Goal: Task Accomplishment & Management: Complete application form

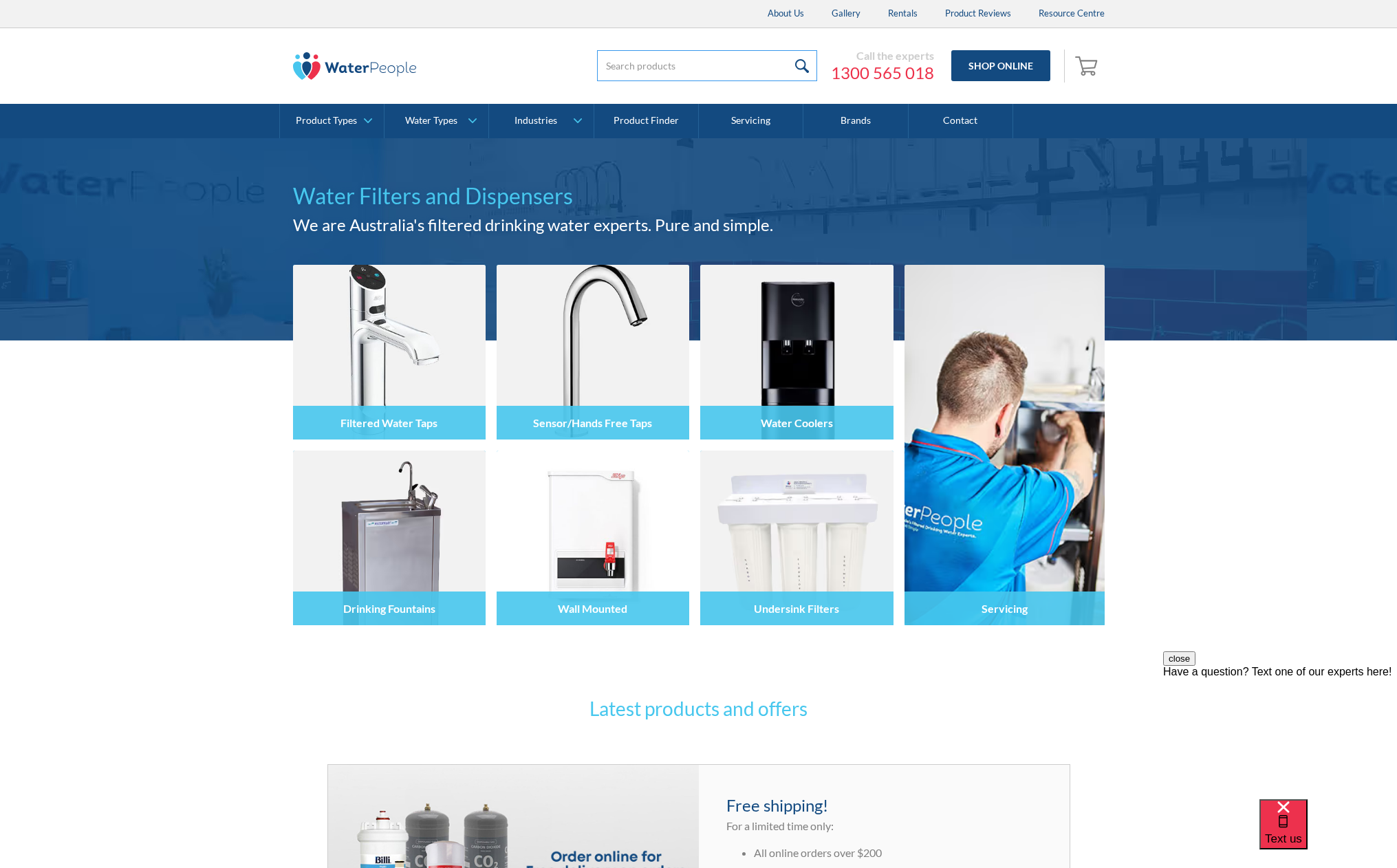
click at [652, 60] on input "search" at bounding box center [706, 66] width 220 height 31
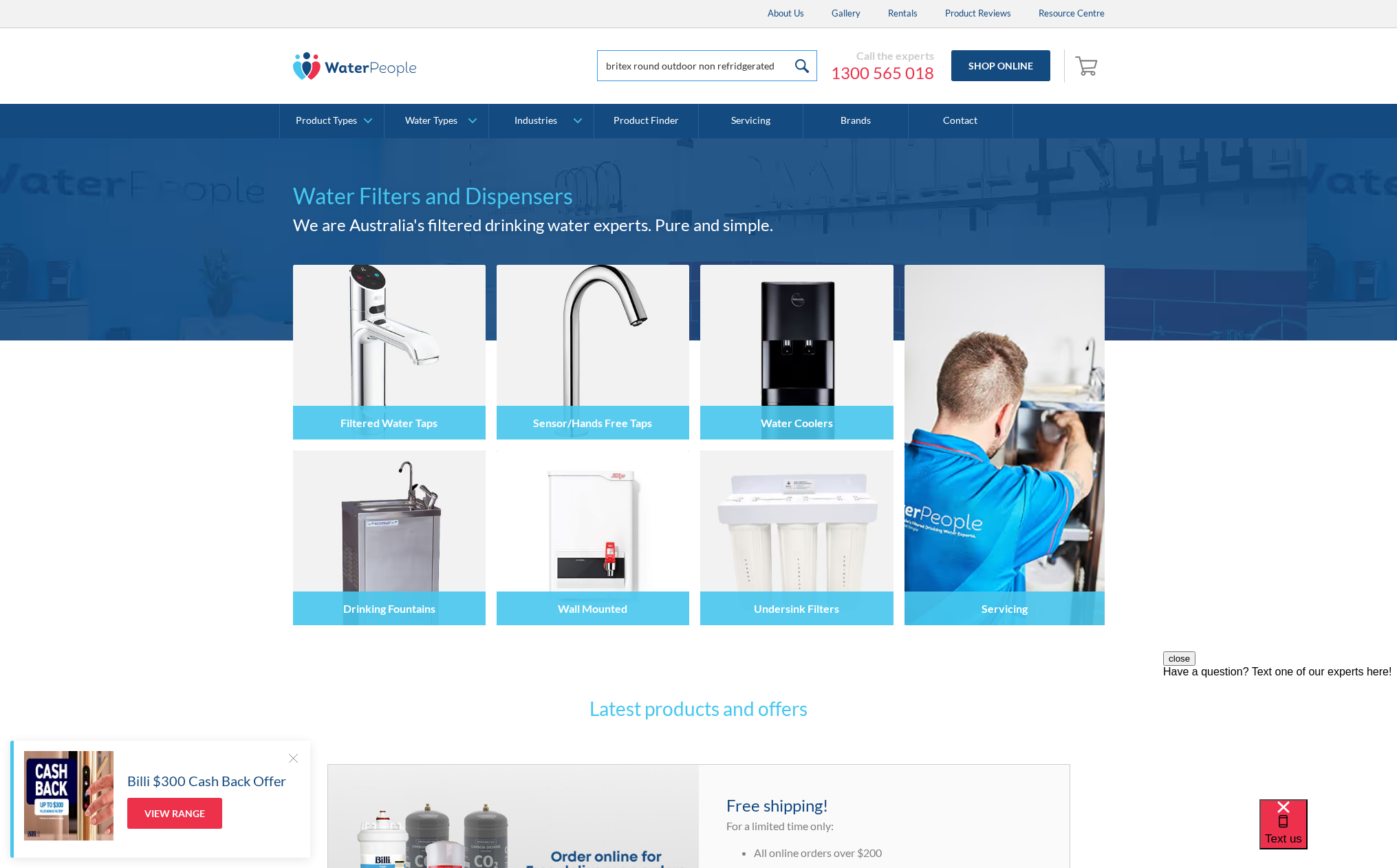
type input "britex round outdoor non refridgerated"
click at [788, 51] on input "submit" at bounding box center [803, 66] width 30 height 31
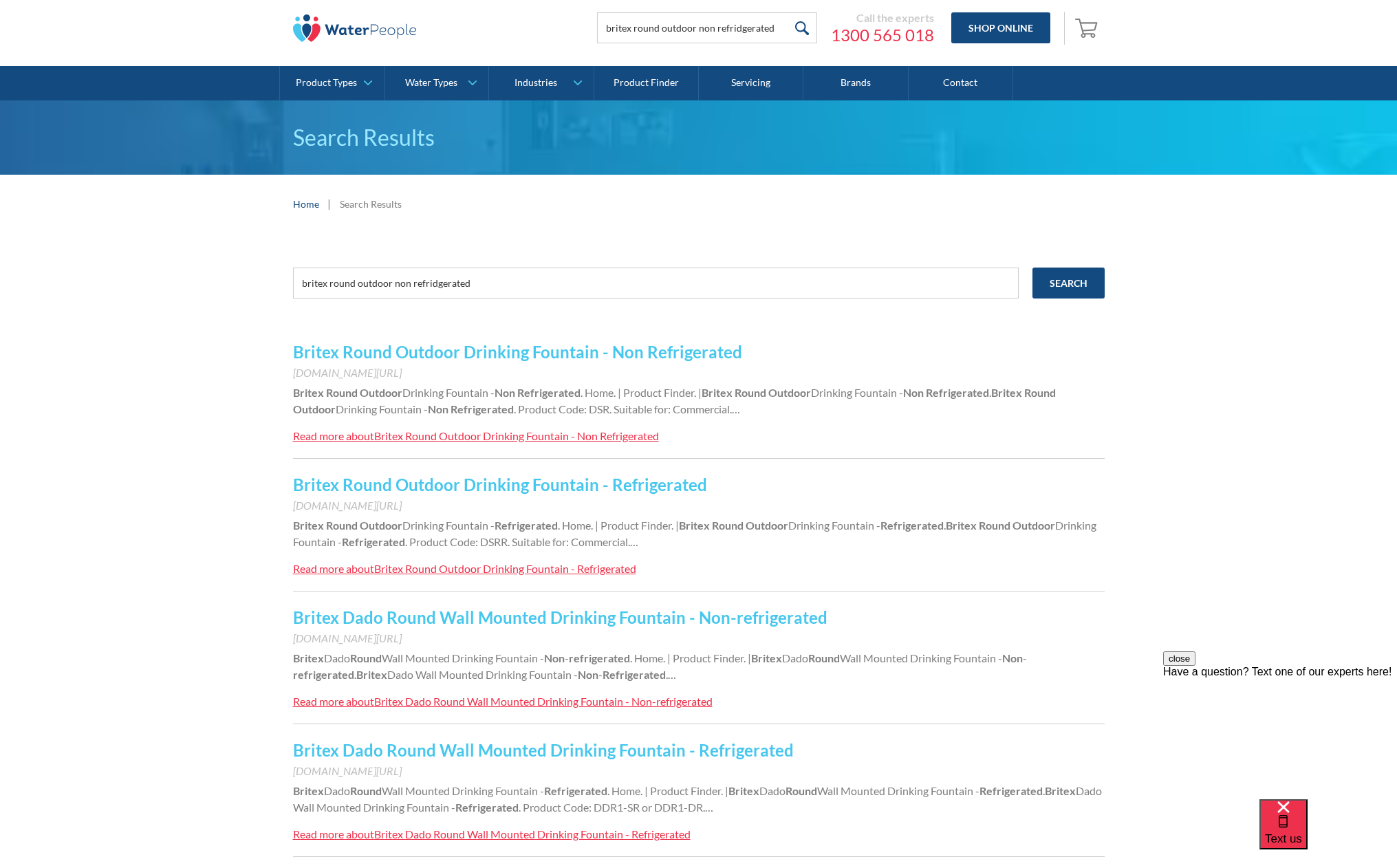
click at [584, 439] on div "Britex Round Outdoor Drinking Fountain - Non Refrigerated" at bounding box center [516, 436] width 285 height 13
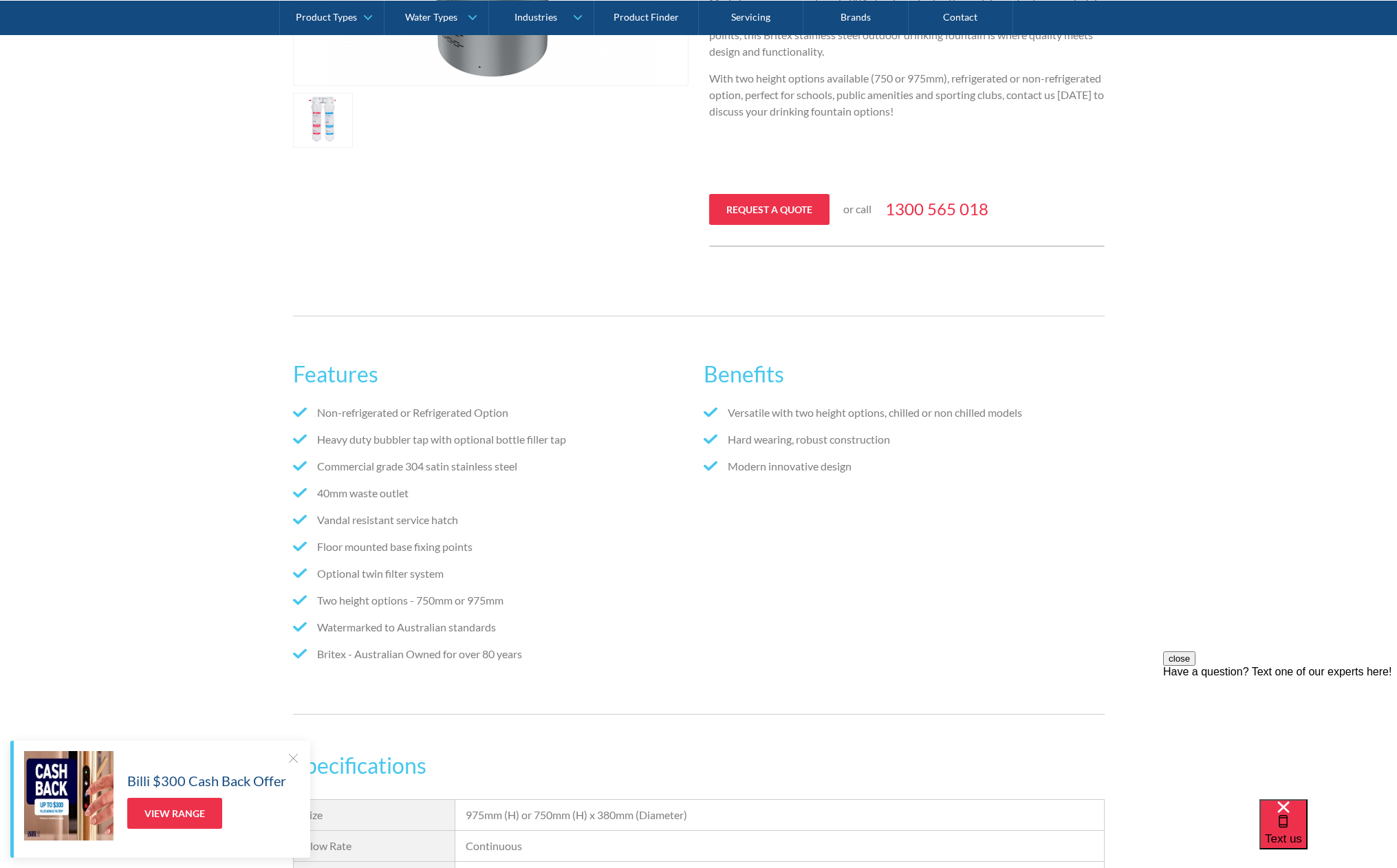
scroll to position [562, 0]
click at [755, 212] on link "Request a quote" at bounding box center [769, 208] width 120 height 31
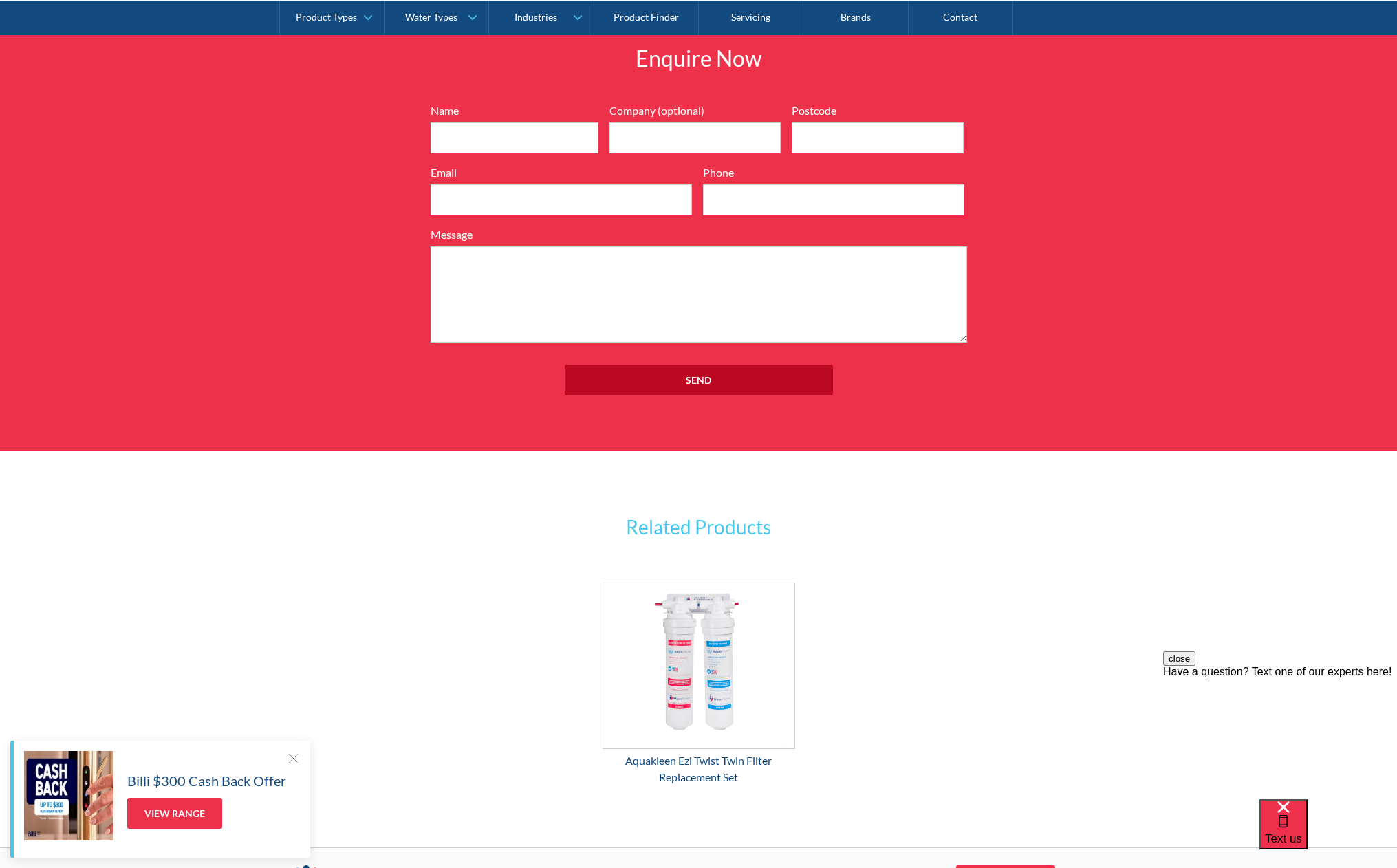
scroll to position [1619, 0]
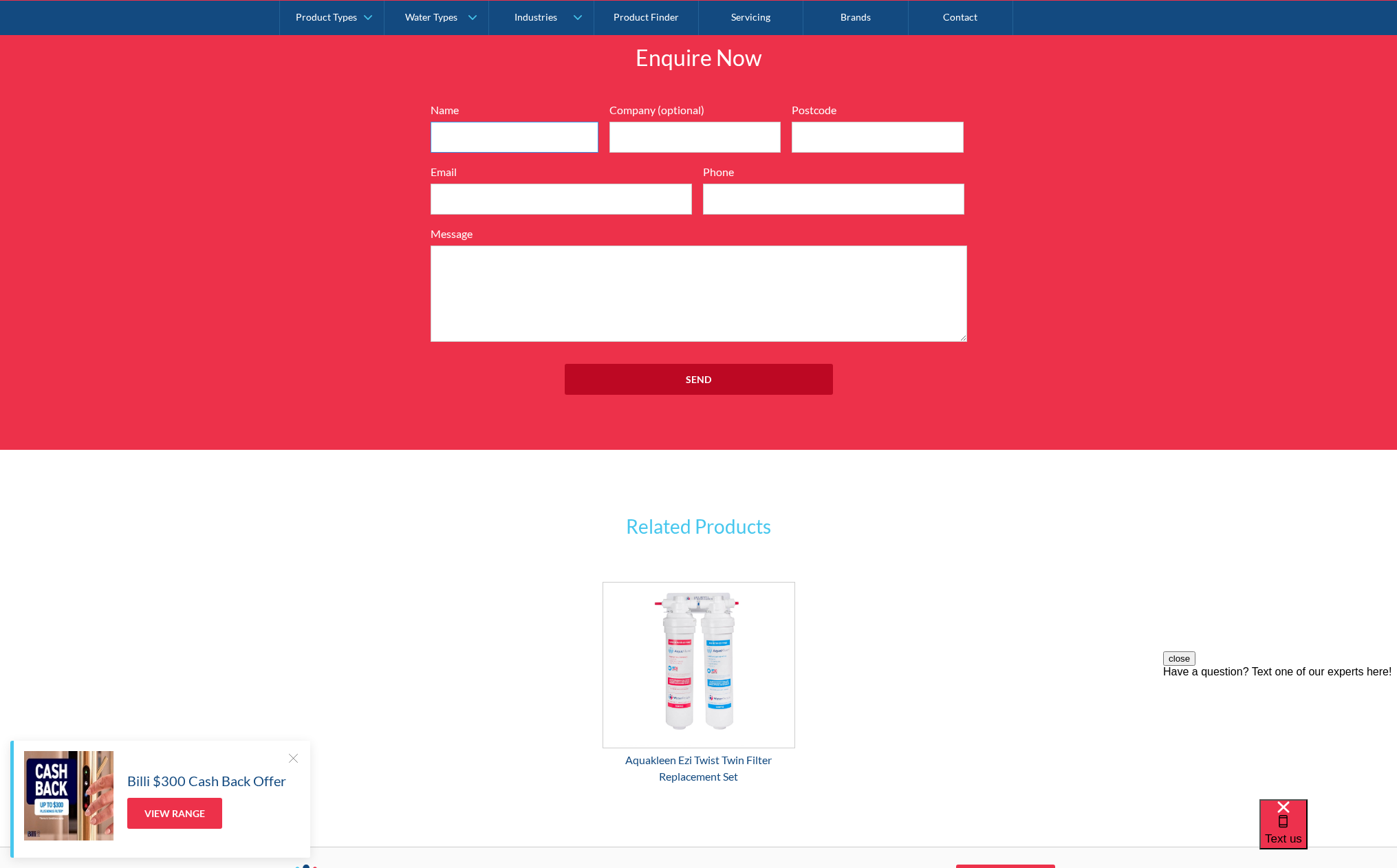
click at [493, 149] on input "Name" at bounding box center [515, 137] width 168 height 31
click at [693, 143] on input "Company (optional)" at bounding box center [695, 137] width 172 height 31
click at [513, 134] on input "[PERSON_NAME]" at bounding box center [515, 137] width 168 height 31
type input "[PERSON_NAME]"
click at [673, 138] on input "Company (optional)" at bounding box center [695, 137] width 172 height 31
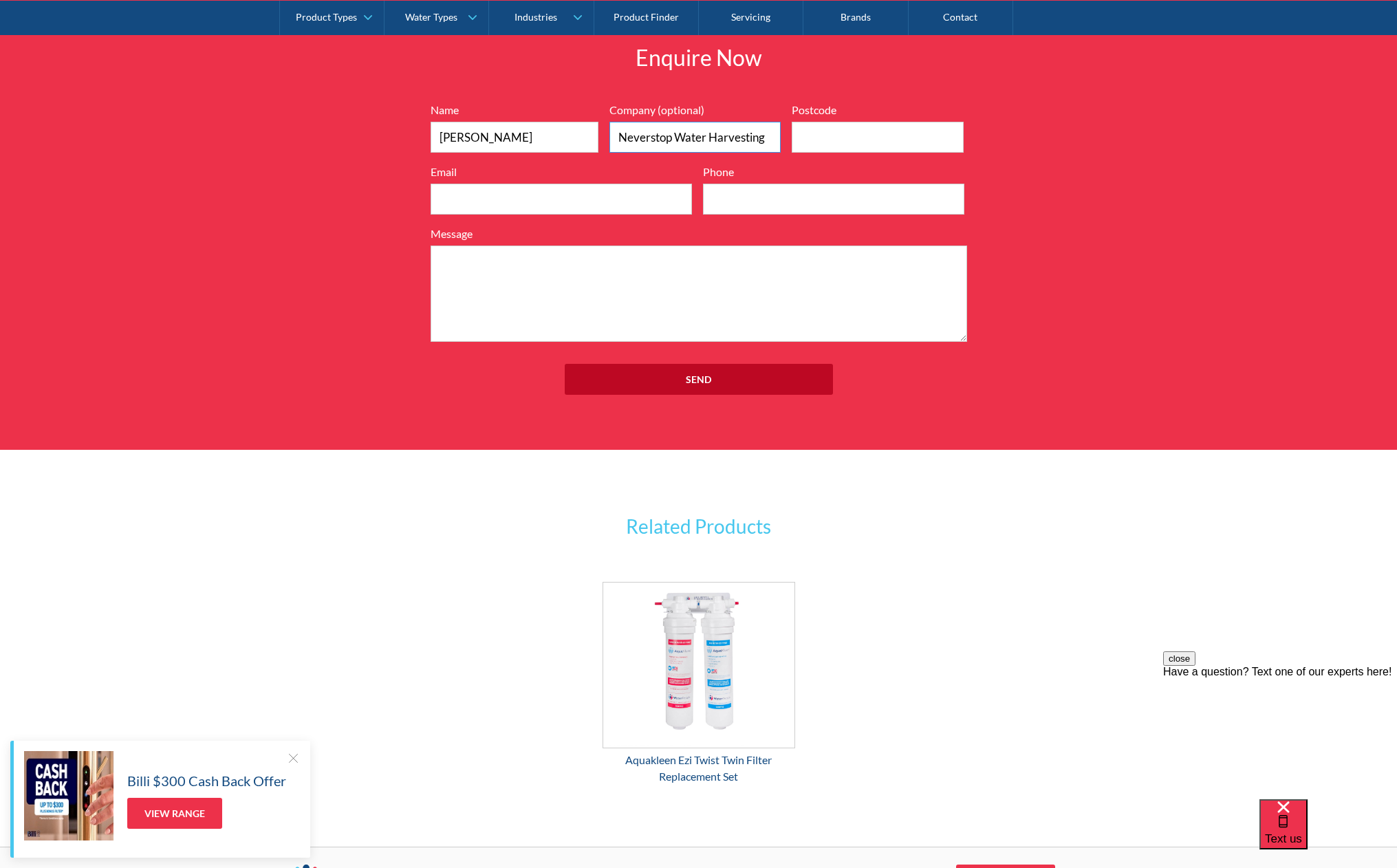
type input "Neverstop Water Harvesting"
click at [857, 143] on input "Postcode" at bounding box center [877, 137] width 172 height 31
type input "2099"
click at [589, 200] on input "Email" at bounding box center [561, 198] width 261 height 31
type input "[PERSON_NAME][EMAIL_ADDRESS][DOMAIN_NAME]"
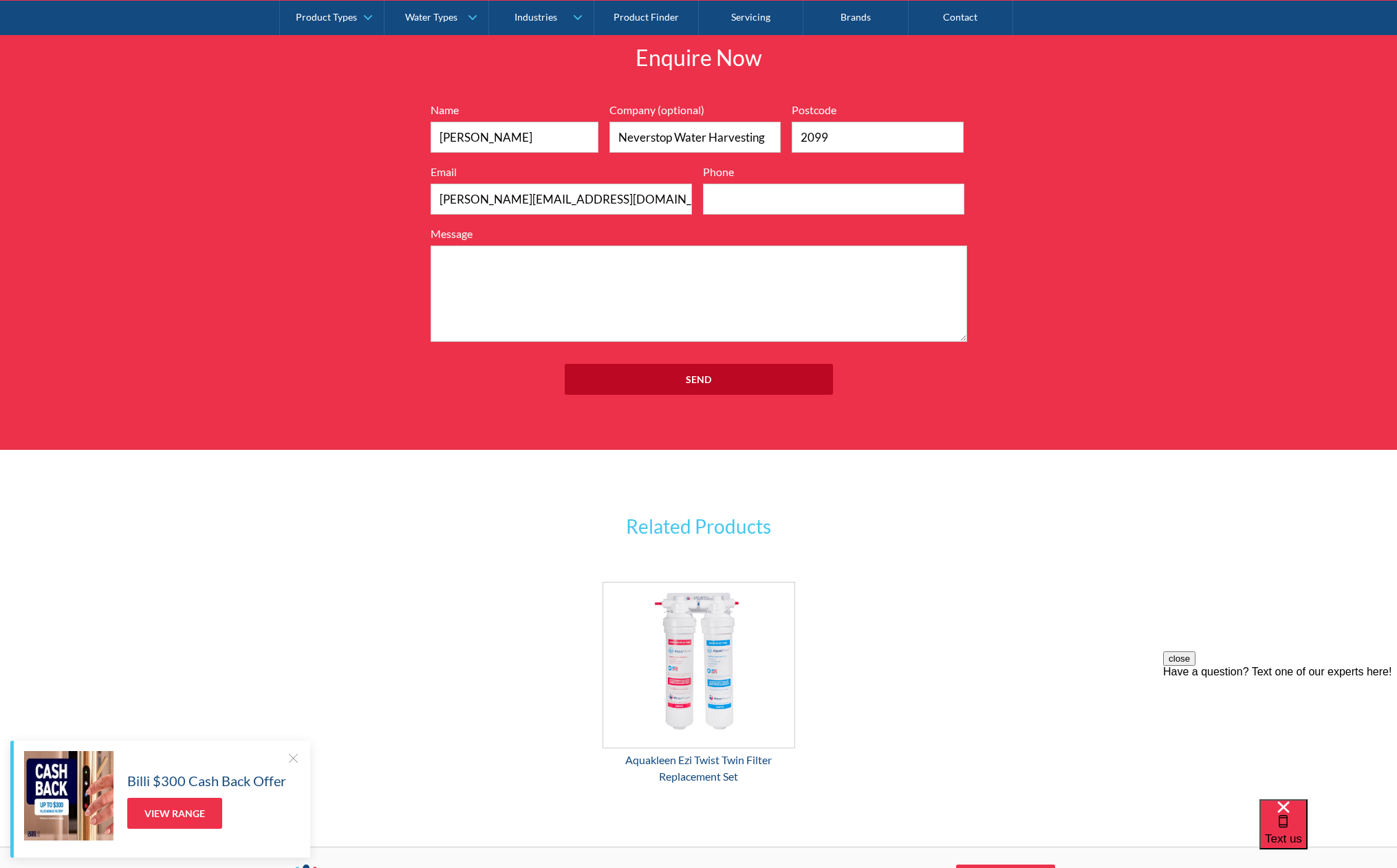
click at [775, 218] on div "Name [PERSON_NAME] Company (optional) Neverstop Water Harvesting Postcode 2099 …" at bounding box center [699, 222] width 550 height 240
click at [772, 204] on input "Phone" at bounding box center [833, 198] width 261 height 31
click at [762, 200] on input "0421 225180" at bounding box center [833, 198] width 261 height 31
type input "0421 225 180"
click at [589, 302] on textarea "Message" at bounding box center [699, 294] width 536 height 96
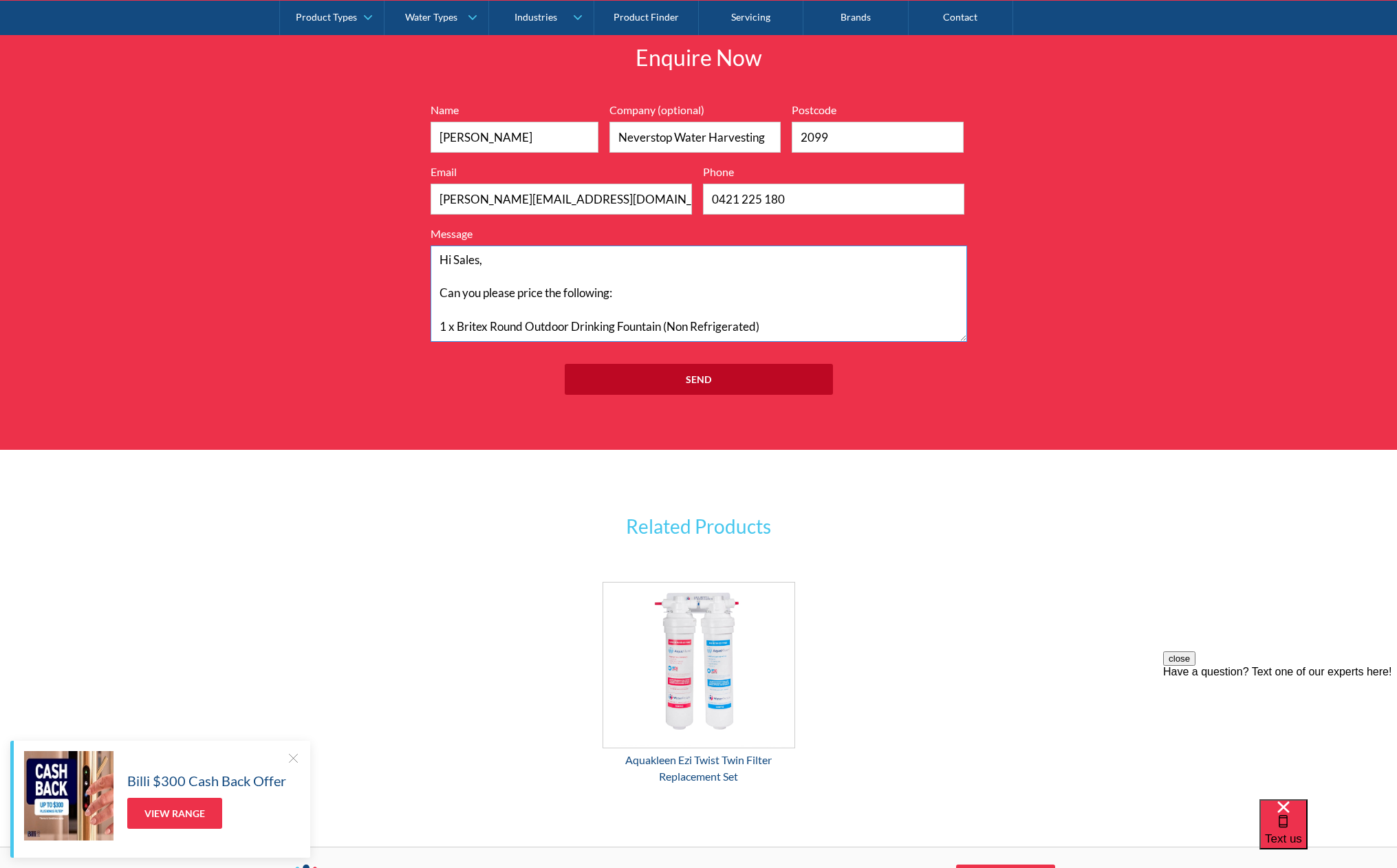
click at [782, 327] on textarea "Hi Sales, Can you please price the following: 1 x Britex Round Outdoor Drinking…" at bounding box center [699, 294] width 536 height 96
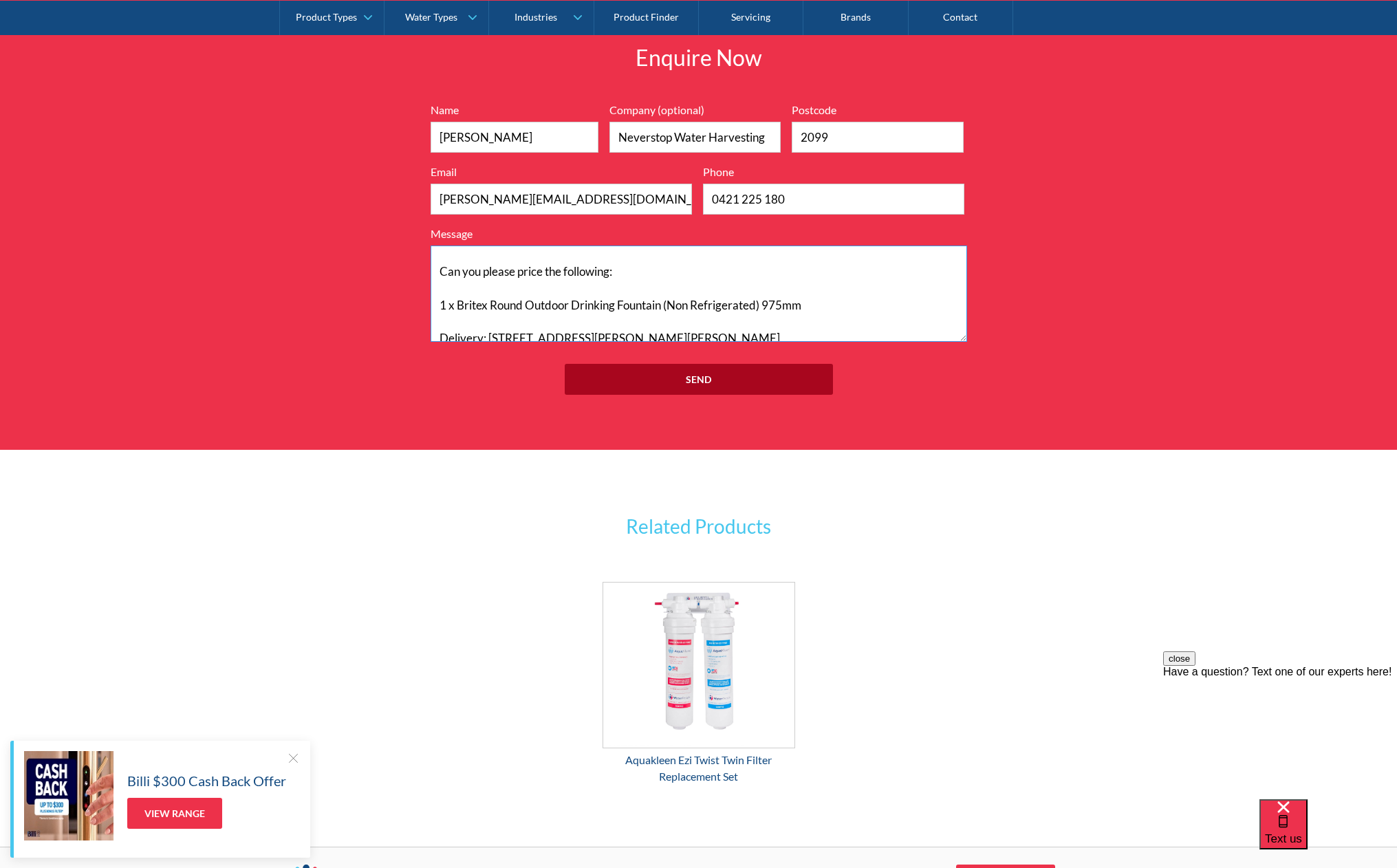
type textarea "Hi Sales, Can you please price the following: 1 x Britex Round Outdoor Drinking…"
click at [711, 383] on input "Send" at bounding box center [698, 378] width 268 height 31
